Goal: Information Seeking & Learning: Learn about a topic

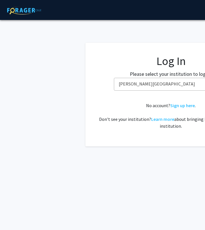
select select "24"
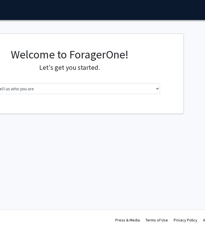
scroll to position [0, 82]
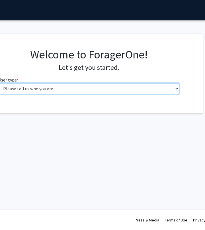
click at [107, 84] on select "Please tell us who you are Undergraduate Student Master's Student Doctoral Cand…" at bounding box center [88, 88] width 181 height 11
select select "3: doc"
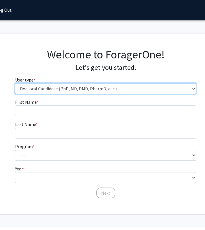
scroll to position [0, 61]
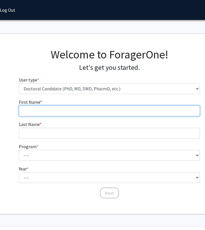
click at [74, 110] on input "First Name * required" at bounding box center [109, 110] width 181 height 11
type input "[PERSON_NAME]"
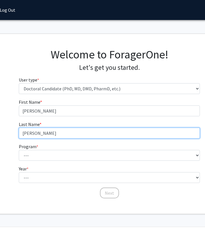
type input "[PERSON_NAME]"
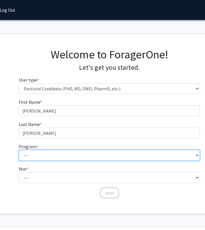
click at [42, 155] on select "--- Accelerated 3+3 BS in Health Sciences/Doctor of [MEDICAL_DATA] Accelerated …" at bounding box center [109, 155] width 181 height 11
select select "35: 815"
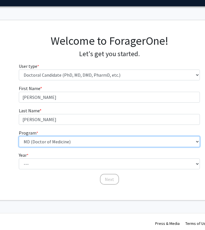
scroll to position [17, 61]
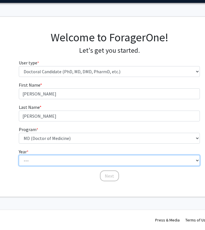
click at [39, 161] on select "--- First Year Second Year Third Year Fourth Year Fifth Year Sixth Year Seventh…" at bounding box center [109, 160] width 181 height 11
select select "1: first_year"
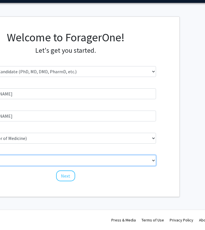
scroll to position [17, 113]
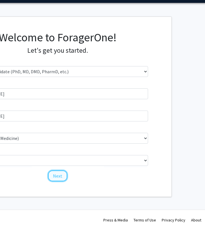
click at [62, 178] on button "Next" at bounding box center [57, 175] width 19 height 11
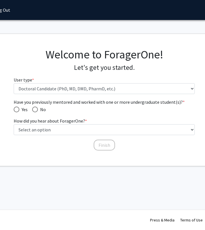
scroll to position [0, 67]
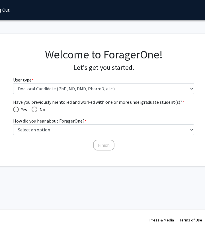
click at [37, 109] on span "Have you previously mentored and worked with one or more undergraduate student(…" at bounding box center [35, 109] width 6 height 6
click at [37, 109] on input "No" at bounding box center [35, 109] width 6 height 6
radio input "true"
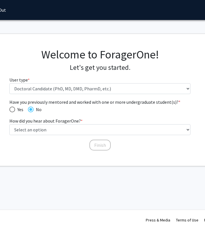
scroll to position [0, 72]
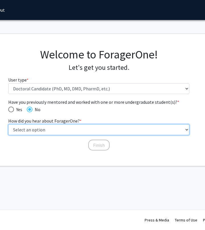
click at [50, 132] on select "Select an option Peer/student recommendation Faculty/staff recommendation Unive…" at bounding box center [98, 129] width 181 height 11
click at [46, 128] on select "Select an option Peer/student recommendation Faculty/staff recommendation Unive…" at bounding box center [98, 129] width 181 height 11
select select "2: faculty_recommendation"
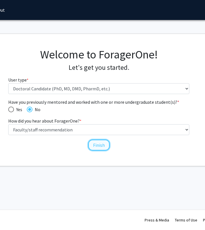
click at [105, 145] on button "Finish" at bounding box center [98, 144] width 21 height 11
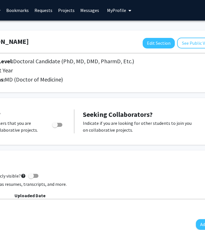
scroll to position [0, 137]
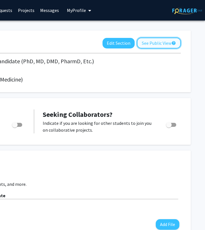
click at [153, 43] on button "See Public View help" at bounding box center [159, 43] width 44 height 11
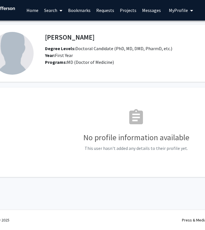
scroll to position [0, 46]
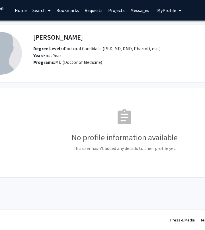
click at [167, 12] on span "My Profile" at bounding box center [166, 10] width 19 height 6
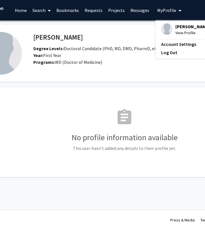
click at [140, 11] on link "Messages" at bounding box center [140, 10] width 24 height 20
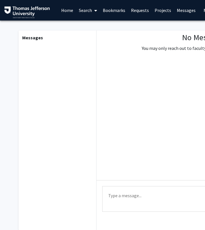
click at [107, 7] on link "Bookmarks" at bounding box center [114, 10] width 28 height 20
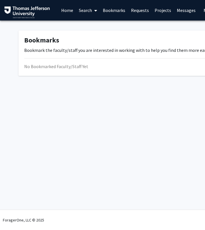
click at [85, 11] on link "Search" at bounding box center [88, 10] width 24 height 20
click at [90, 24] on span "Faculty/Staff" at bounding box center [97, 25] width 42 height 11
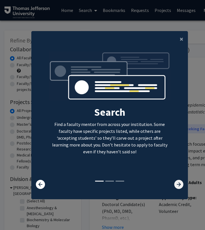
click at [180, 186] on icon at bounding box center [178, 184] width 9 height 9
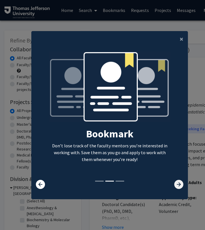
click at [180, 186] on icon at bounding box center [178, 184] width 9 height 9
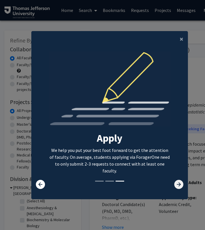
click at [180, 186] on icon at bounding box center [178, 184] width 9 height 9
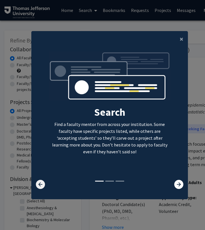
click at [39, 180] on icon at bounding box center [40, 184] width 9 height 9
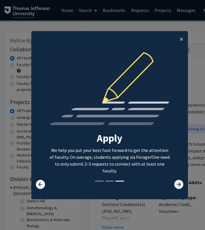
click at [176, 182] on icon at bounding box center [178, 184] width 9 height 9
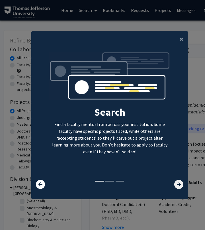
click at [176, 182] on icon at bounding box center [178, 184] width 9 height 9
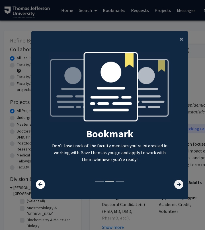
click at [176, 182] on icon at bounding box center [178, 184] width 9 height 9
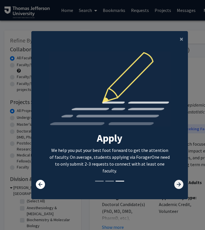
click at [176, 182] on icon at bounding box center [178, 184] width 9 height 9
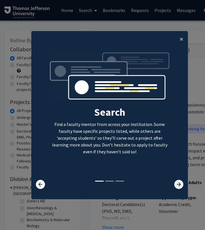
click at [176, 182] on icon at bounding box center [178, 184] width 9 height 9
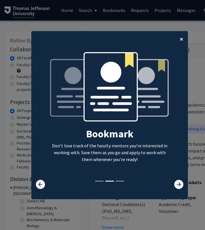
click at [182, 37] on span "×" at bounding box center [182, 38] width 4 height 9
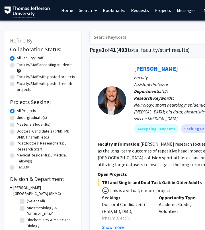
click at [28, 66] on label "Faculty/Staff accepting students" at bounding box center [45, 65] width 56 height 6
click at [20, 65] on input "Faculty/Staff accepting students" at bounding box center [19, 64] width 4 height 4
radio input "true"
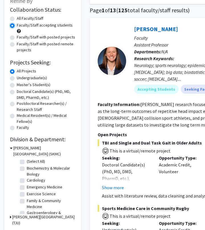
scroll to position [42, 0]
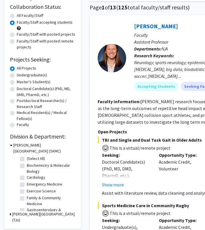
click at [17, 89] on label "Doctoral Candidate(s) (PhD, MD, DMD, PharmD, etc.)" at bounding box center [46, 92] width 59 height 12
click at [17, 89] on input "Doctoral Candidate(s) (PhD, MD, DMD, PharmD, etc.)" at bounding box center [19, 88] width 4 height 4
radio input "true"
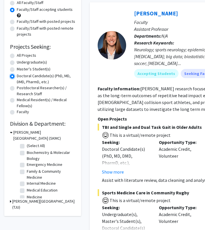
scroll to position [63, 0]
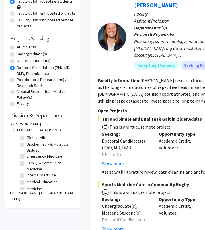
click at [13, 194] on h3 "Thomas Jefferson University (TJU)" at bounding box center [43, 196] width 63 height 12
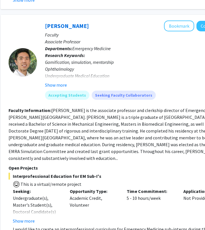
scroll to position [738, 89]
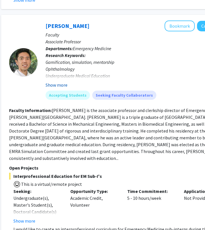
click at [56, 81] on button "Show more" at bounding box center [57, 84] width 22 height 7
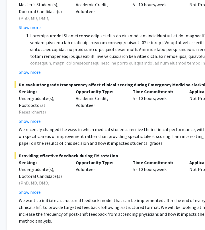
scroll to position [1011, 84]
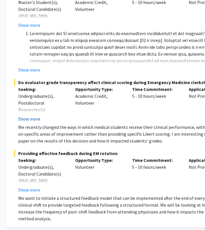
click at [34, 115] on button "Show more" at bounding box center [29, 118] width 22 height 7
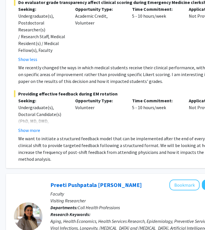
scroll to position [1093, 84]
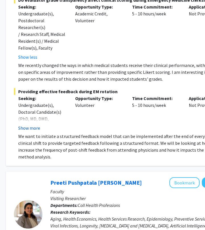
click at [31, 124] on button "Show more" at bounding box center [29, 127] width 22 height 7
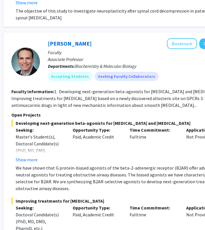
scroll to position [2018, 86]
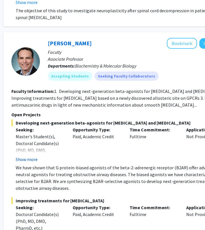
click at [32, 156] on button "Show more" at bounding box center [27, 159] width 22 height 7
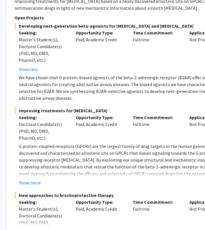
scroll to position [2115, 83]
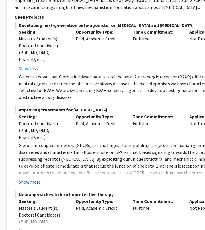
click at [31, 178] on button "Show more" at bounding box center [30, 181] width 22 height 7
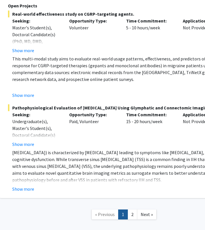
scroll to position [3469, 90]
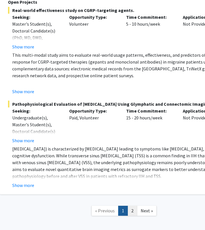
click at [132, 206] on link "2" at bounding box center [133, 211] width 10 height 10
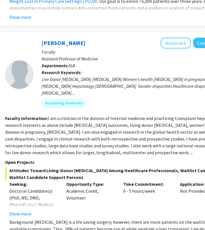
scroll to position [418, 95]
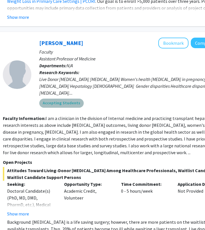
click at [67, 99] on mat-chip "Accepting Students" at bounding box center [61, 103] width 44 height 9
drag, startPoint x: 66, startPoint y: 97, endPoint x: 69, endPoint y: 97, distance: 3.7
click at [69, 99] on mat-chip "Accepting Students" at bounding box center [61, 103] width 44 height 9
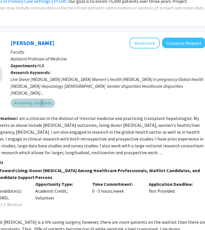
scroll to position [418, 123]
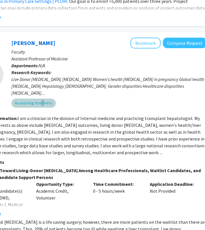
click at [93, 97] on div "Accepting Students" at bounding box center [109, 102] width 198 height 11
click at [89, 78] on div "Live Donor Liver transplantation Liver transplantation Women's health Liver dis…" at bounding box center [108, 86] width 195 height 20
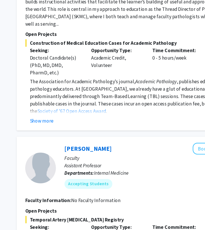
scroll to position [980, 74]
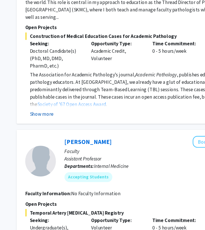
click at [41, 118] on button "Show more" at bounding box center [39, 121] width 22 height 7
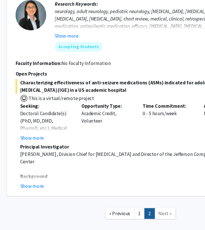
scroll to position [1539, 73]
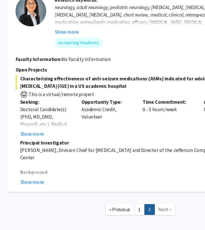
click at [163, 208] on span "Next »" at bounding box center [163, 211] width 12 height 6
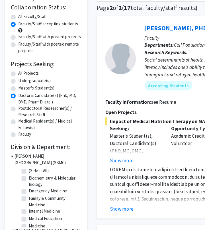
scroll to position [0, 0]
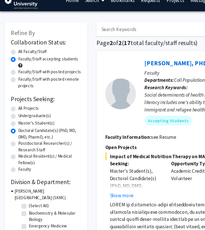
click at [17, 56] on label "All Faculty/Staff" at bounding box center [30, 58] width 26 height 6
click at [17, 56] on input "All Faculty/Staff" at bounding box center [19, 57] width 4 height 4
radio input "true"
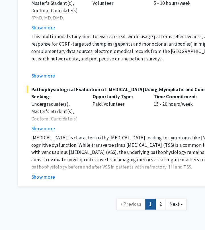
scroll to position [3401, 59]
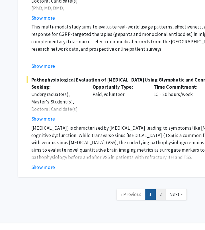
click at [162, 192] on link "2" at bounding box center [163, 197] width 10 height 10
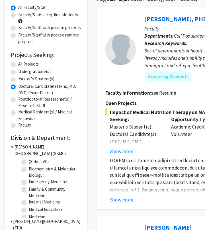
scroll to position [50, 0]
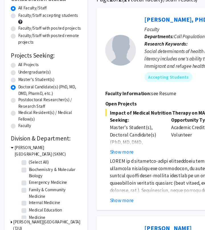
click at [28, 59] on label "All Projects" at bounding box center [26, 60] width 19 height 6
click at [20, 59] on input "All Projects" at bounding box center [19, 59] width 4 height 4
radio input "true"
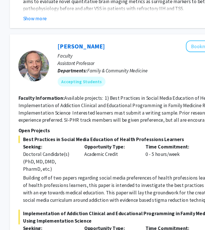
scroll to position [3316, 81]
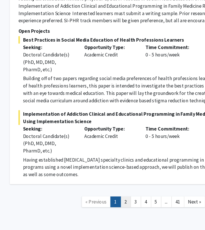
click at [119, 198] on link "2" at bounding box center [117, 203] width 10 height 10
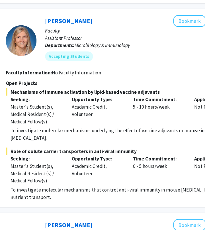
scroll to position [535, 92]
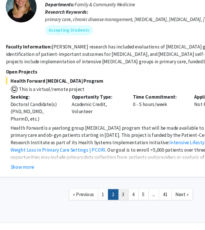
click at [112, 192] on link "3" at bounding box center [115, 197] width 10 height 10
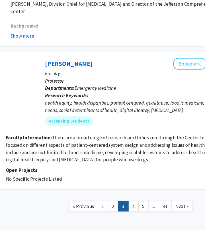
scroll to position [1811, 92]
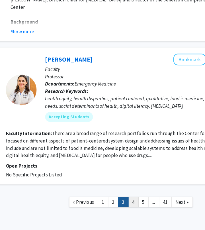
click at [125, 199] on link "4" at bounding box center [124, 204] width 10 height 10
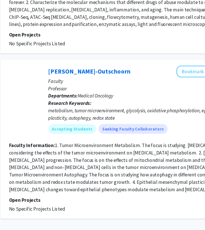
scroll to position [1182, 75]
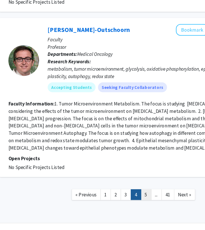
click at [152, 192] on link "5" at bounding box center [150, 197] width 10 height 10
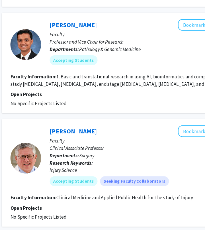
scroll to position [538, 73]
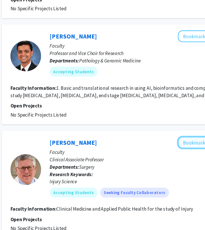
click at [191, 127] on button "Bookmark" at bounding box center [195, 132] width 30 height 11
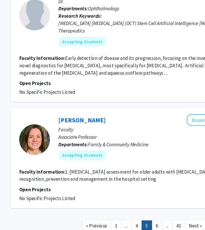
scroll to position [1256, 67]
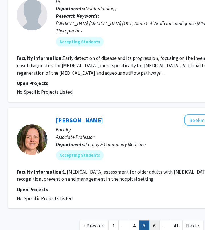
click at [155, 220] on link "6" at bounding box center [158, 225] width 10 height 10
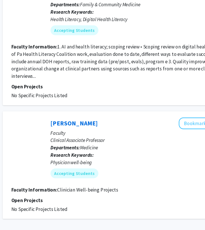
scroll to position [1077, 73]
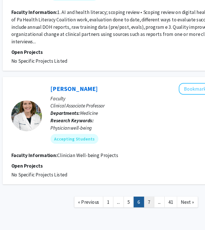
click at [150, 199] on link "7" at bounding box center [153, 204] width 10 height 10
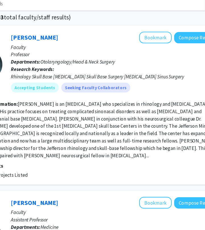
scroll to position [20, 137]
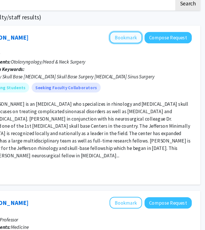
click at [133, 53] on button "Bookmark" at bounding box center [131, 48] width 30 height 11
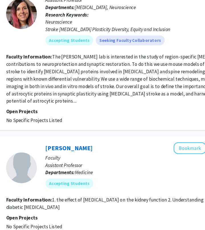
scroll to position [1227, 92]
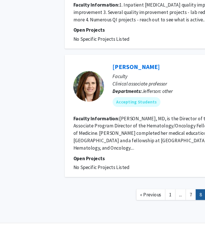
scroll to position [1239, 0]
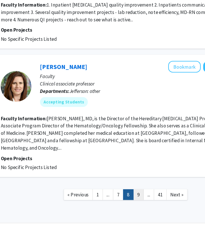
click at [142, 192] on link "9" at bounding box center [143, 197] width 10 height 10
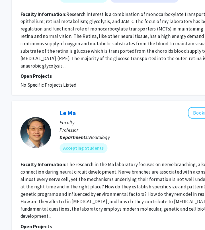
scroll to position [818, 64]
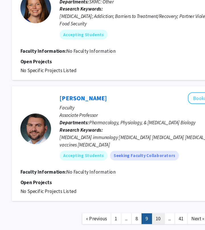
click at [156, 214] on link "10" at bounding box center [161, 219] width 12 height 10
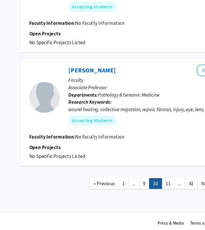
scroll to position [959, 71]
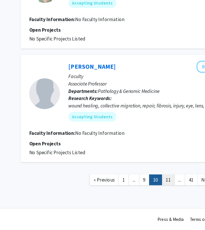
click at [157, 186] on link "11" at bounding box center [156, 183] width 12 height 10
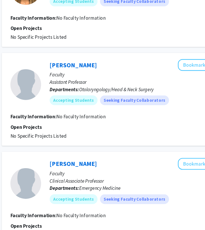
scroll to position [465, 75]
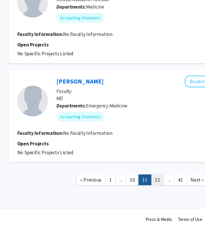
click at [147, 186] on link "12" at bounding box center [146, 183] width 12 height 10
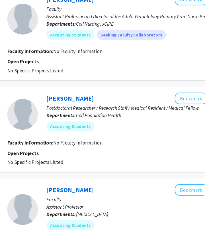
scroll to position [504, 76]
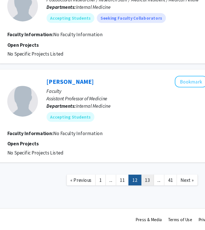
click at [151, 185] on link "13" at bounding box center [151, 183] width 12 height 10
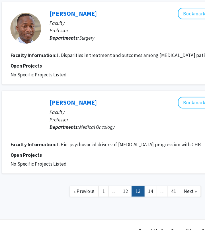
scroll to position [840, 88]
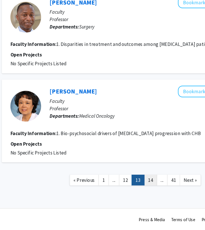
click at [141, 184] on link "14" at bounding box center [140, 183] width 12 height 10
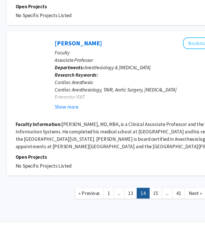
scroll to position [918, 83]
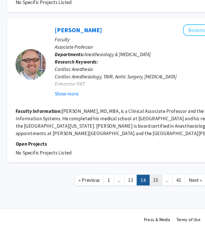
click at [145, 184] on link "15" at bounding box center [145, 183] width 12 height 10
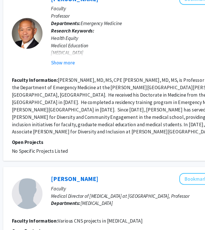
scroll to position [557, 75]
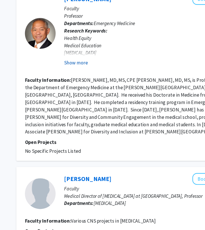
click at [73, 77] on button "Show more" at bounding box center [70, 74] width 22 height 7
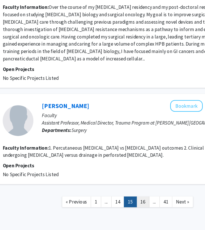
scroll to position [1098, 95]
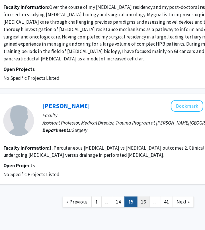
click at [133, 198] on link "16" at bounding box center [133, 203] width 12 height 10
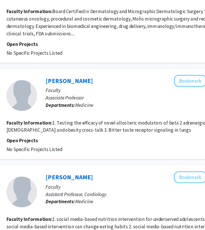
scroll to position [1198, 92]
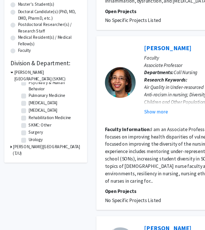
scroll to position [249, 0]
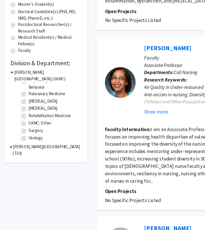
click at [27, 138] on label "Surgery" at bounding box center [34, 137] width 14 height 6
click at [27, 138] on input "Surgery" at bounding box center [29, 136] width 4 height 4
checkbox input "true"
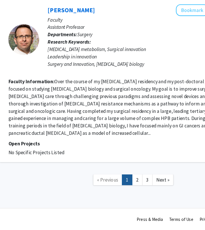
scroll to position [984, 76]
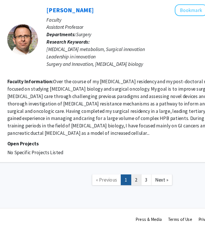
click at [139, 186] on link "2" at bounding box center [141, 183] width 10 height 10
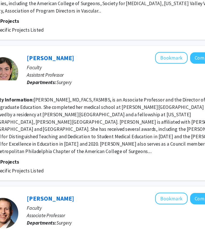
scroll to position [182, 107]
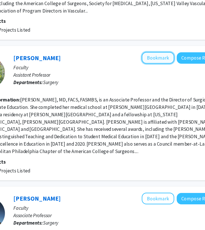
click at [163, 48] on button "Bookmark" at bounding box center [161, 53] width 30 height 11
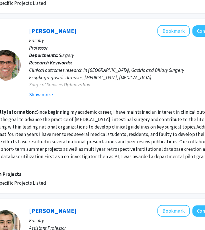
scroll to position [527, 99]
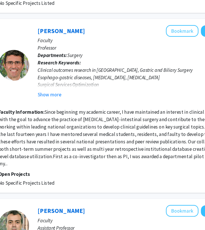
click at [53, 107] on fg-user-badges at bounding box center [132, 108] width 195 height 2
click at [52, 100] on button "Show more" at bounding box center [46, 103] width 22 height 7
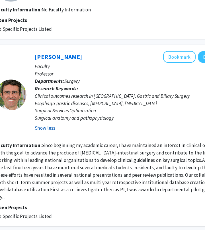
scroll to position [519, 92]
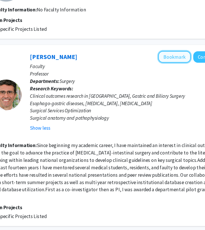
click at [171, 47] on button "Bookmark" at bounding box center [176, 52] width 30 height 11
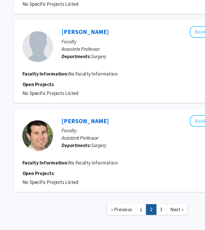
scroll to position [1032, 76]
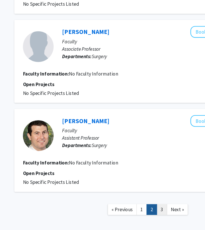
click at [150, 206] on link "3" at bounding box center [150, 211] width 10 height 10
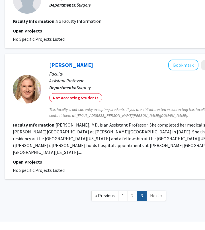
scroll to position [85, 85]
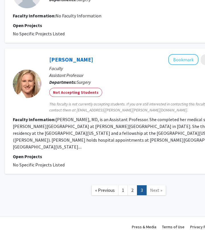
click at [152, 187] on span "Next »" at bounding box center [156, 190] width 12 height 6
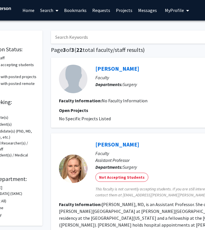
scroll to position [0, 0]
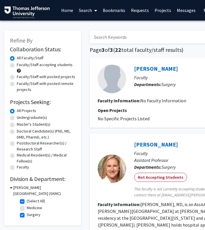
click at [114, 7] on link "Bookmarks" at bounding box center [114, 10] width 28 height 20
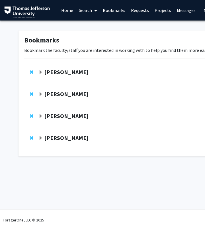
drag, startPoint x: 93, startPoint y: 138, endPoint x: 45, endPoint y: 139, distance: 47.6
click at [45, 139] on div "Francesco Palazzo" at bounding box center [99, 137] width 123 height 7
copy strong "Francesco Palazzo"
click at [60, 11] on link "Home" at bounding box center [67, 10] width 18 height 20
